Goal: Task Accomplishment & Management: Manage account settings

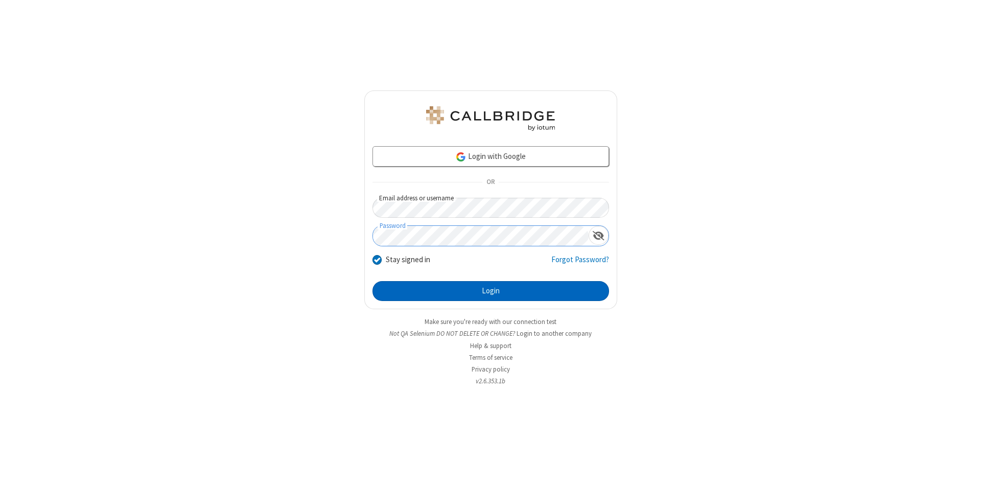
click at [490, 291] on button "Login" at bounding box center [490, 291] width 237 height 20
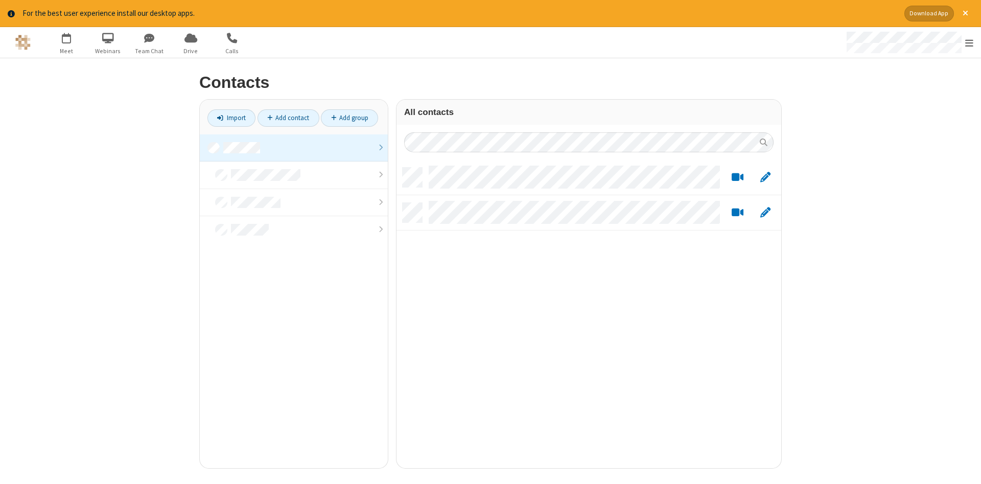
click at [294, 148] on link at bounding box center [294, 148] width 188 height 28
click at [288, 117] on link "Add contact" at bounding box center [288, 117] width 62 height 17
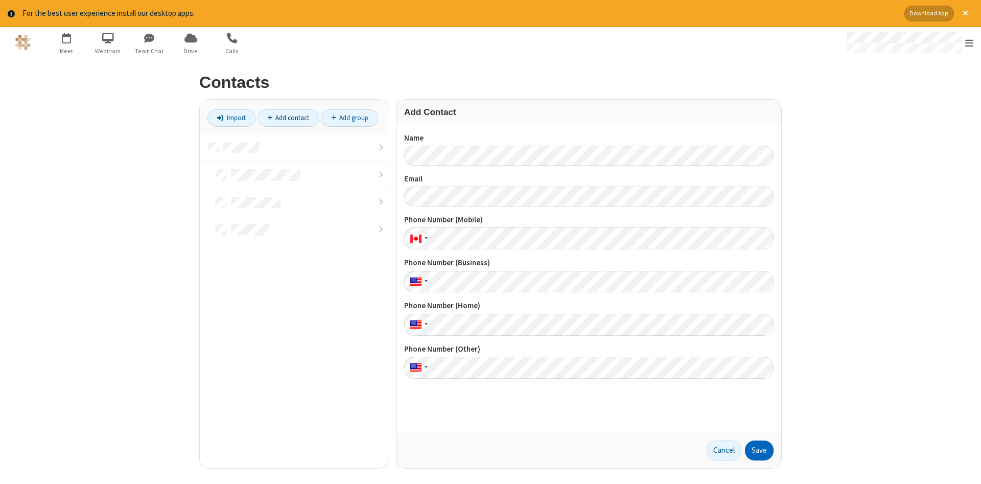
click at [759, 450] on button "Save" at bounding box center [759, 450] width 29 height 20
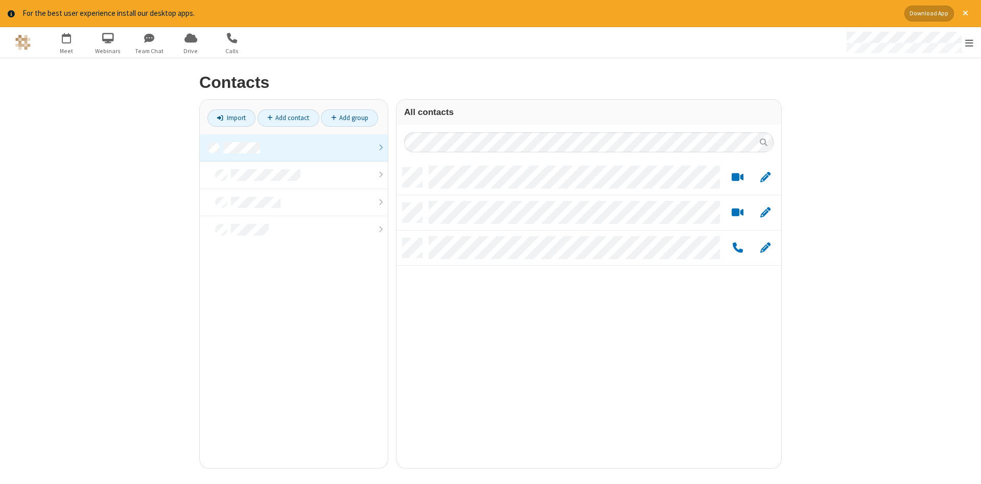
scroll to position [308, 385]
